Goal: Task Accomplishment & Management: Manage account settings

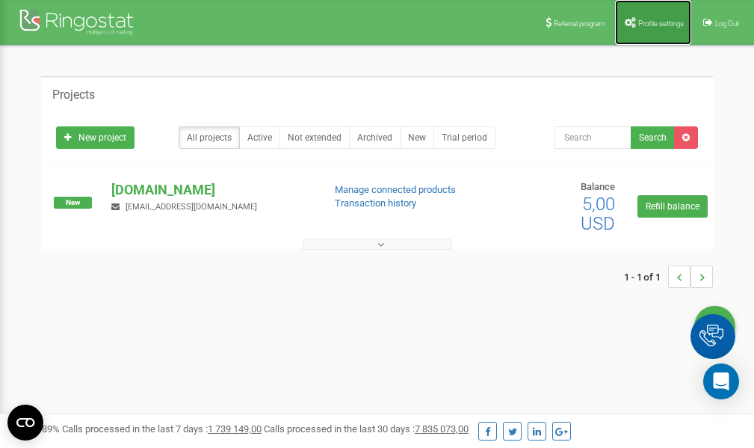
click at [641, 22] on span "Profile settings" at bounding box center [661, 23] width 46 height 8
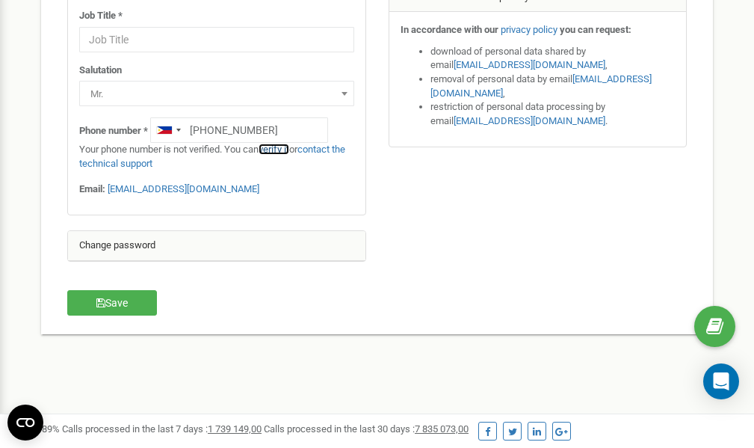
click at [285, 149] on link "verify it" at bounding box center [274, 148] width 31 height 11
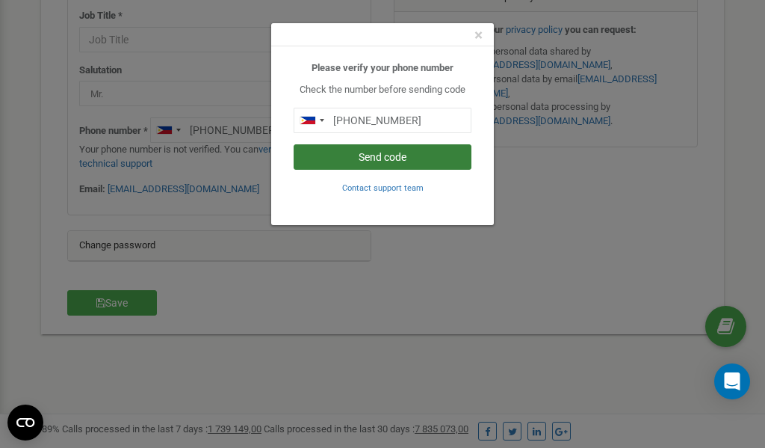
click at [361, 157] on button "Send code" at bounding box center [383, 156] width 178 height 25
